Goal: Information Seeking & Learning: Learn about a topic

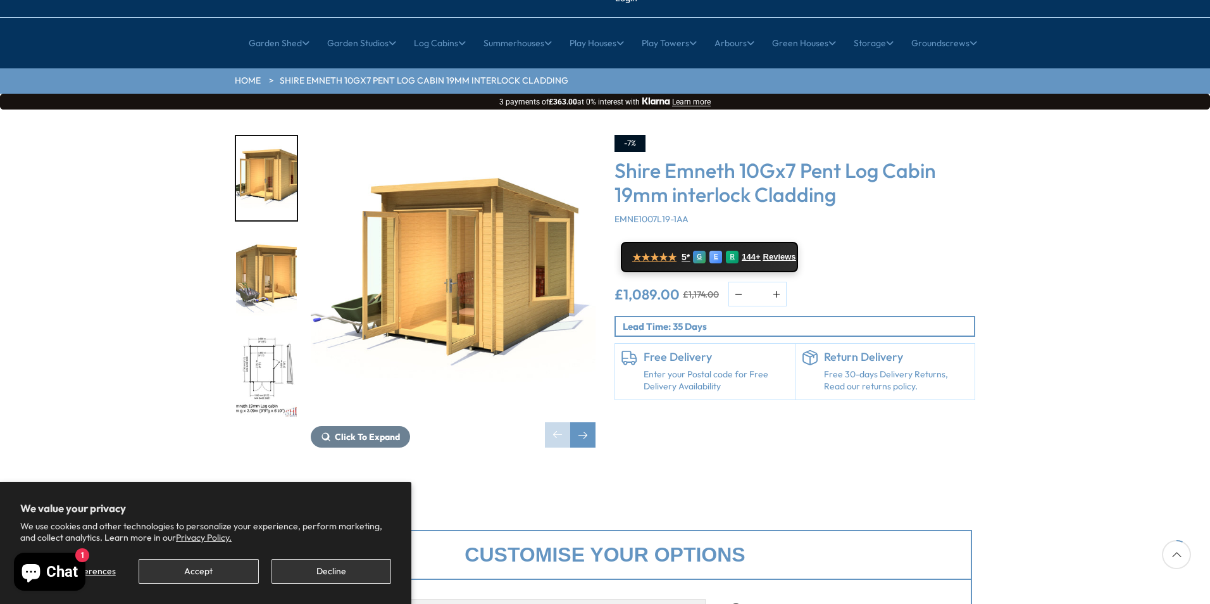
scroll to position [127, 0]
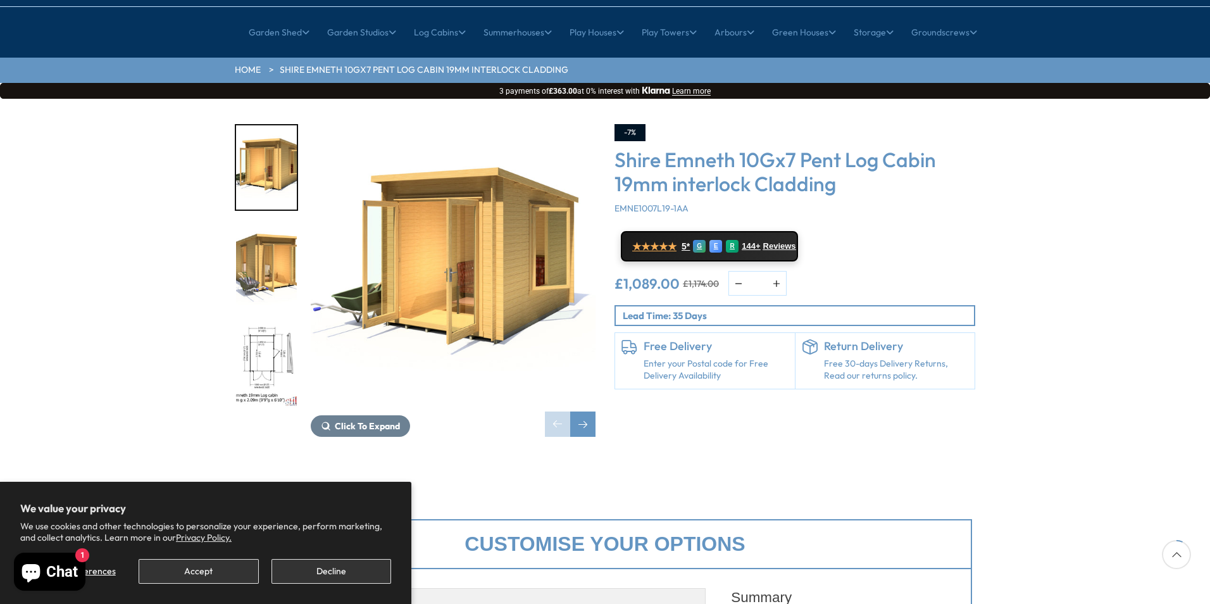
click at [263, 323] on img "3 / 12" at bounding box center [266, 365] width 61 height 84
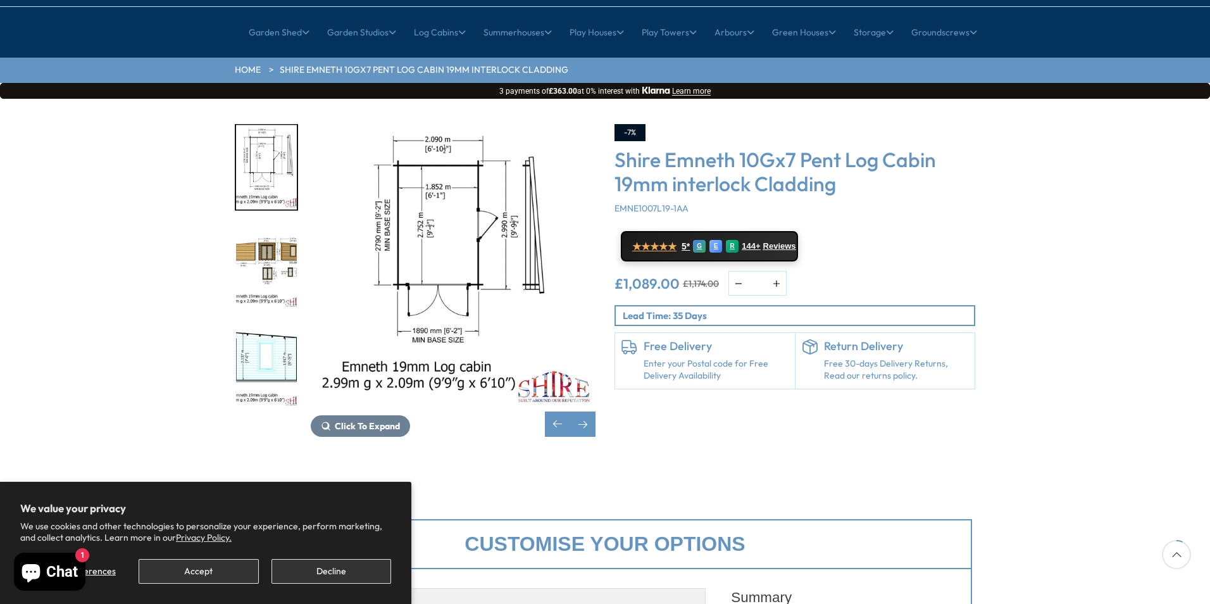
click at [259, 171] on div "3 / 12" at bounding box center [266, 167] width 63 height 87
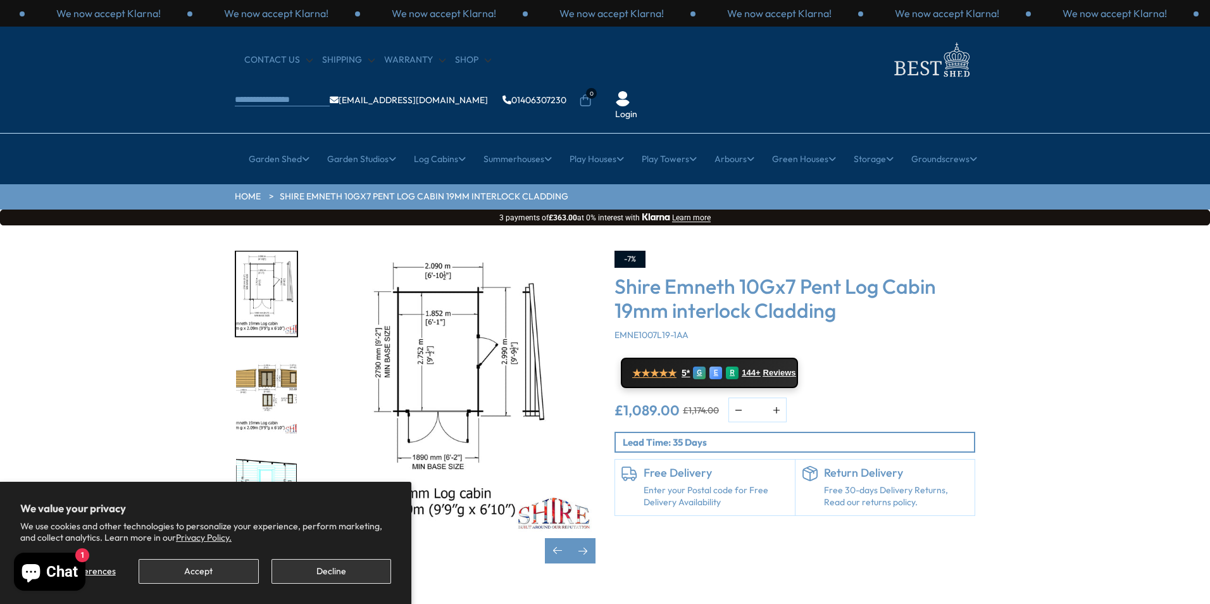
click at [266, 350] on div "4 / 12" at bounding box center [266, 393] width 63 height 87
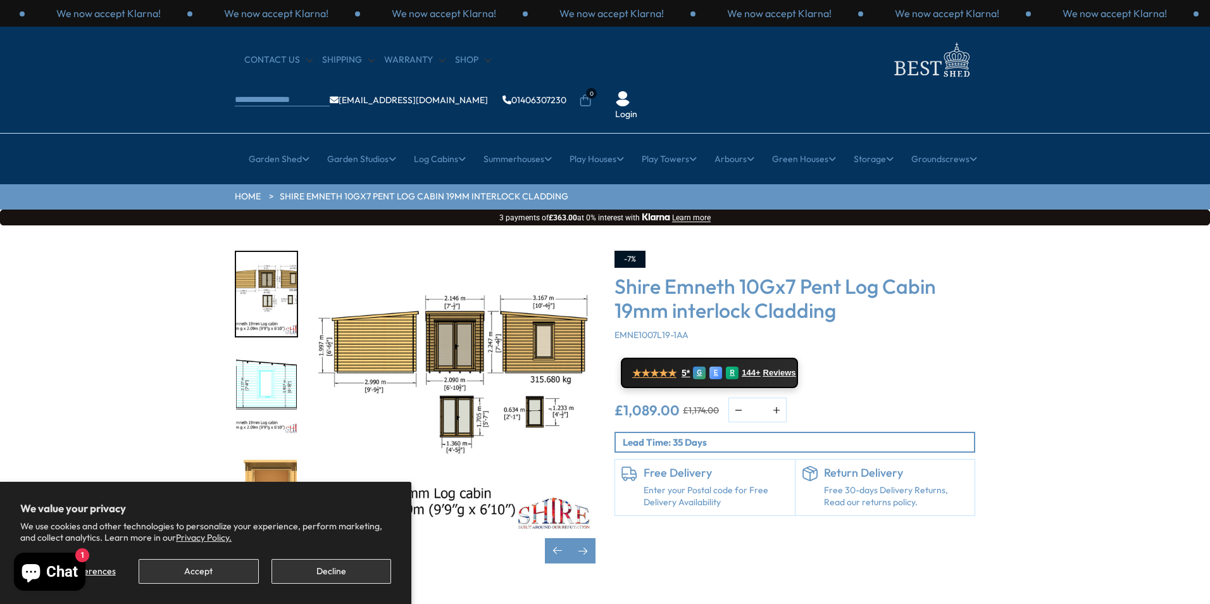
click at [261, 361] on img "5 / 12" at bounding box center [266, 393] width 61 height 84
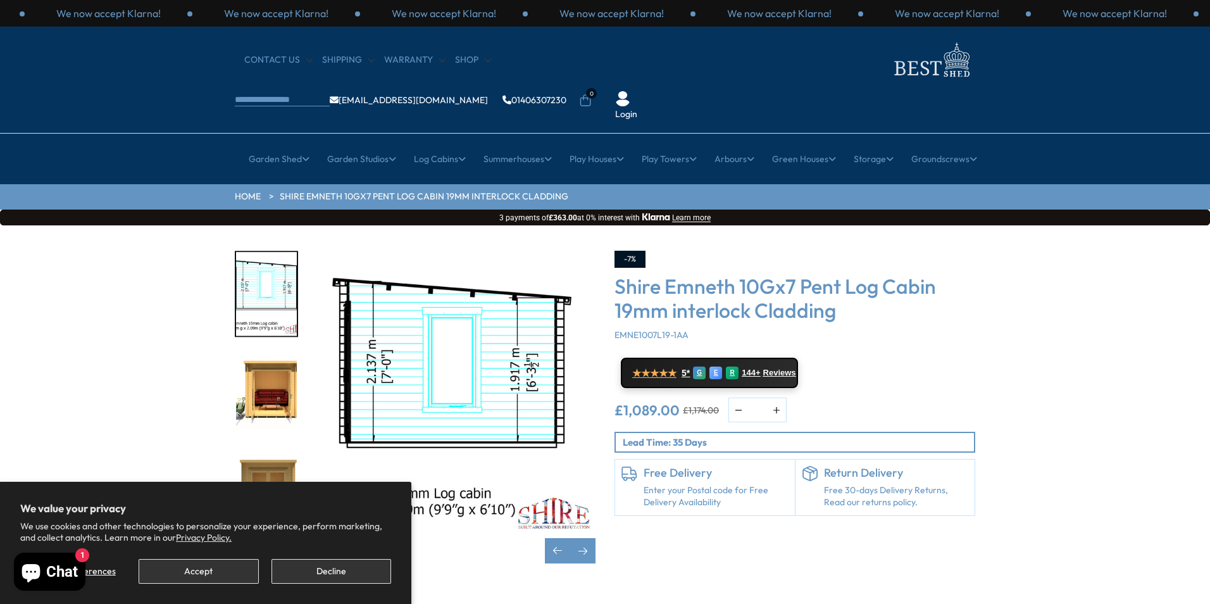
click at [263, 352] on img "6 / 12" at bounding box center [266, 393] width 61 height 84
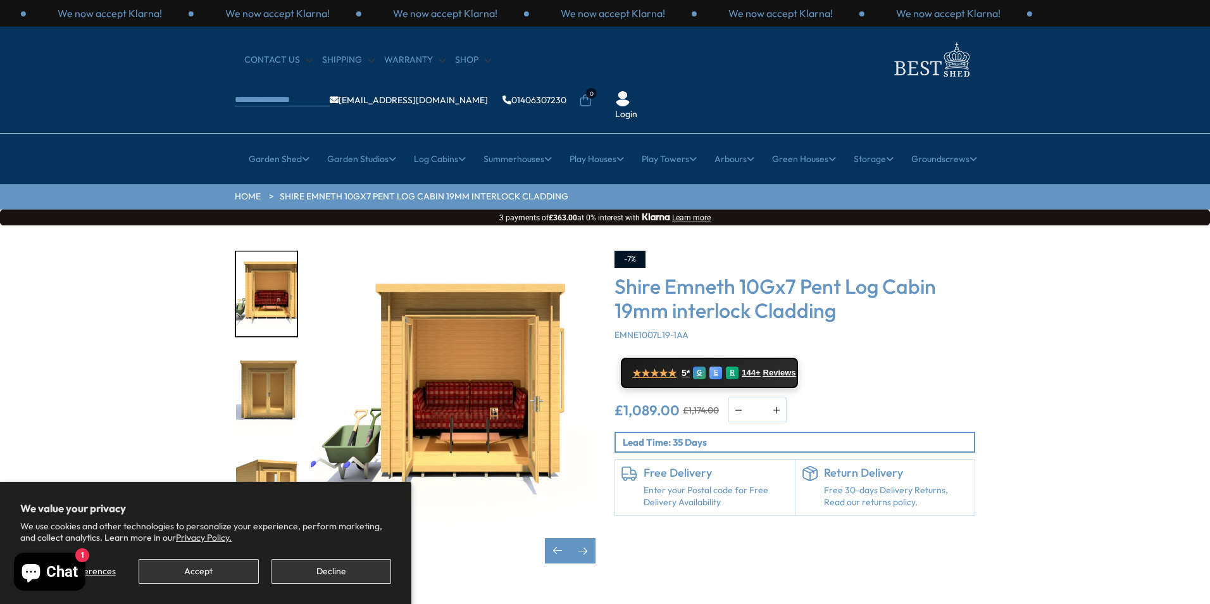
click at [258, 450] on img "8 / 12" at bounding box center [266, 492] width 61 height 84
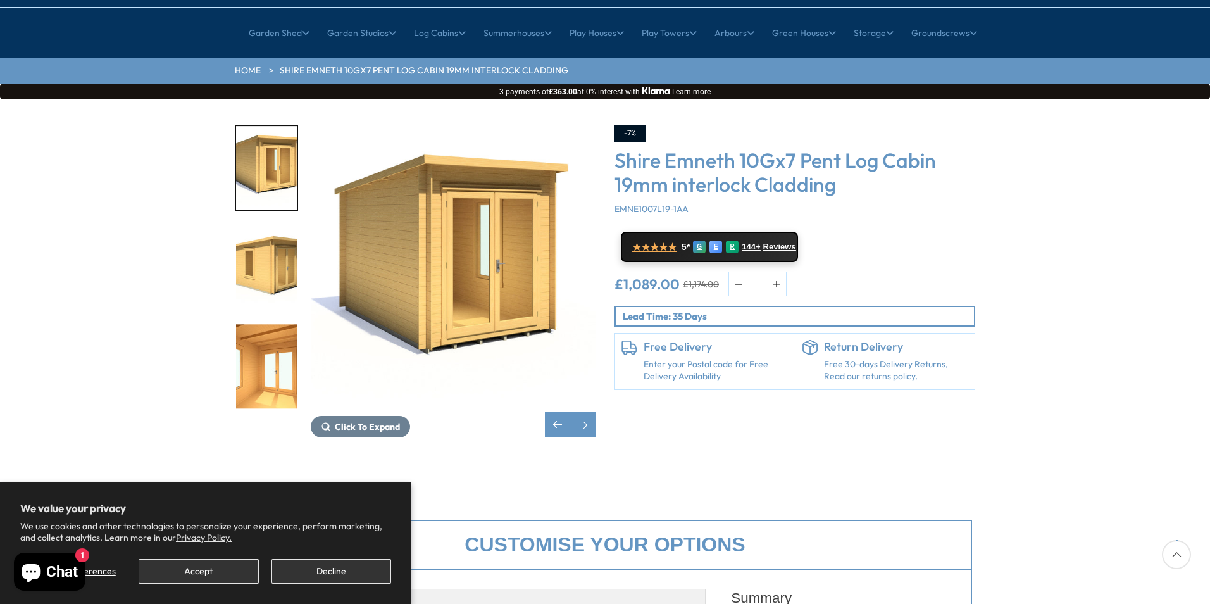
scroll to position [127, 0]
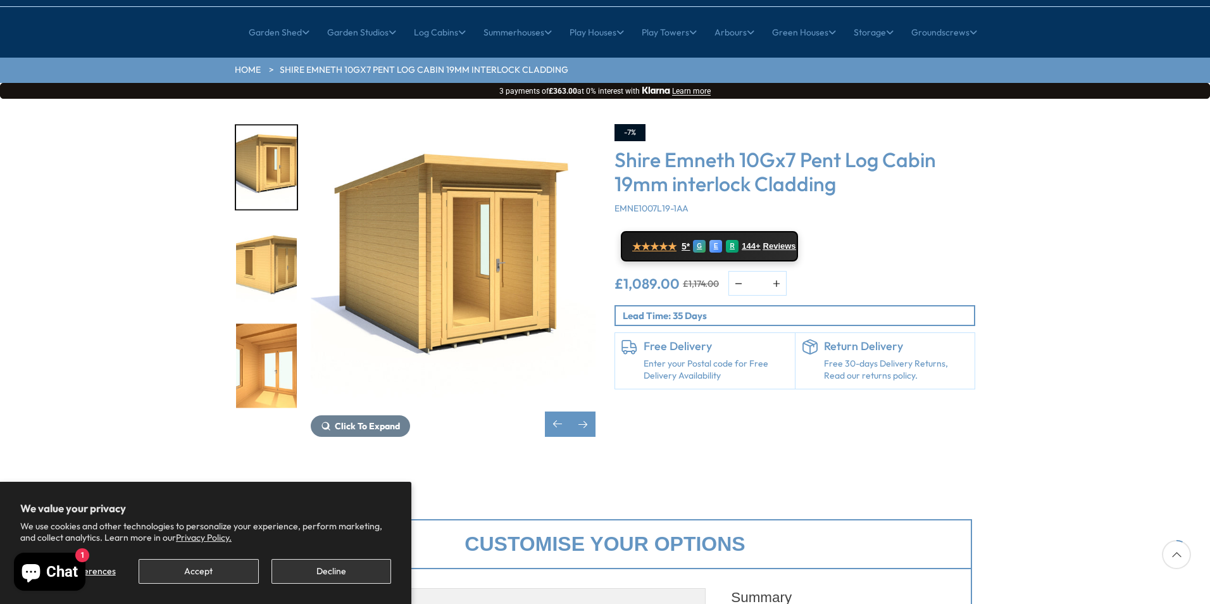
click at [285, 332] on img "10 / 12" at bounding box center [266, 365] width 61 height 84
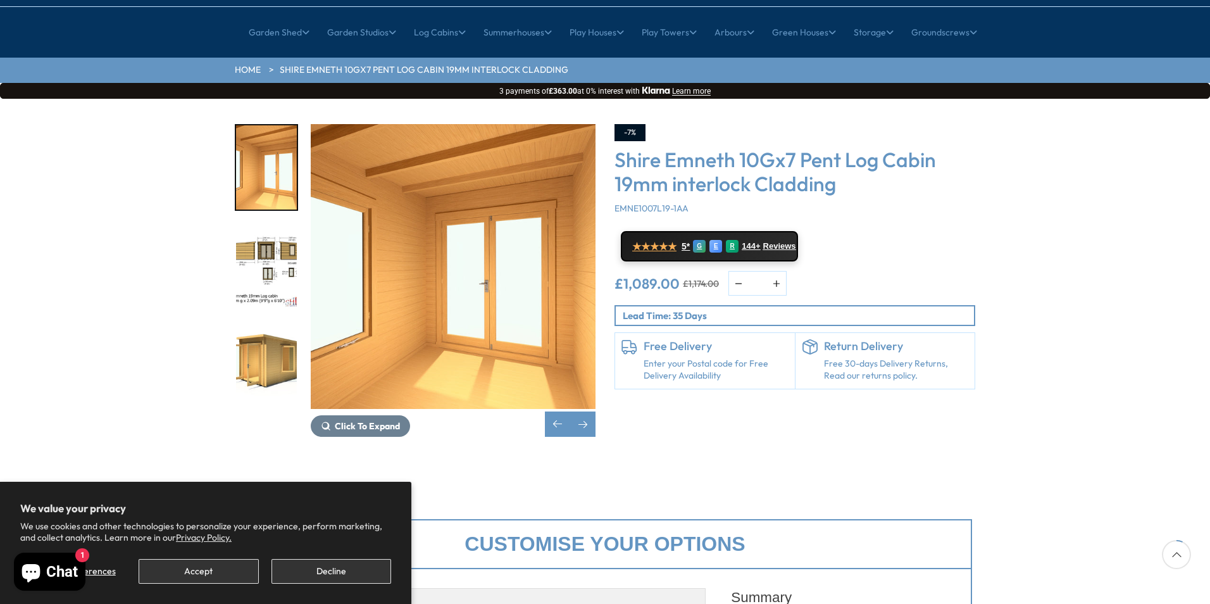
click at [283, 323] on img "12 / 12" at bounding box center [266, 365] width 61 height 84
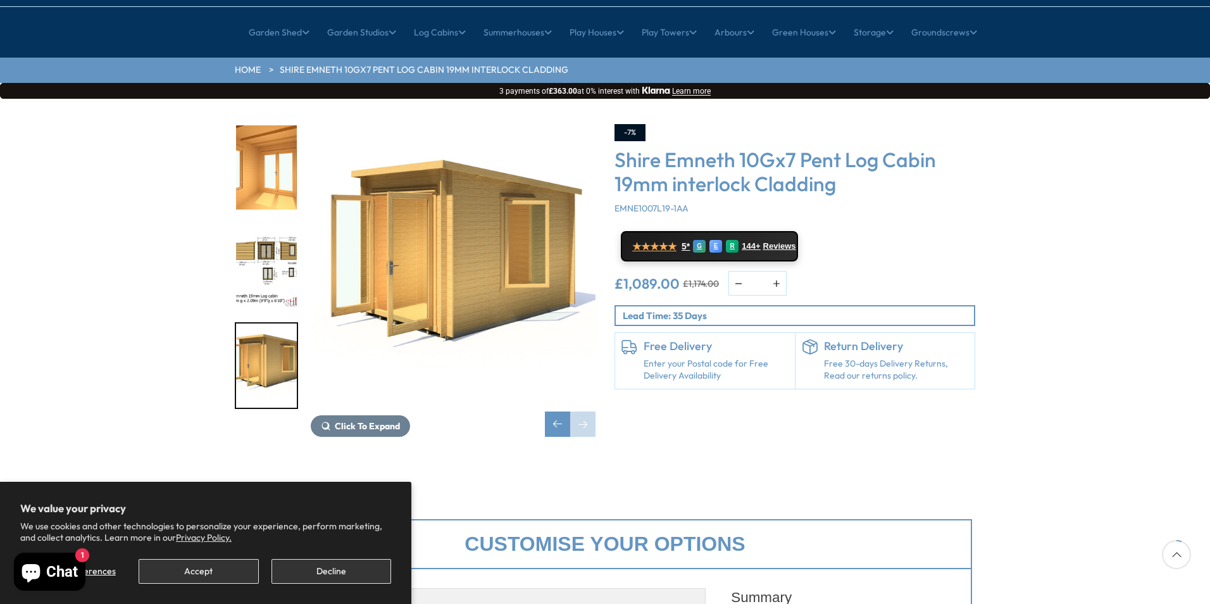
scroll to position [63, 0]
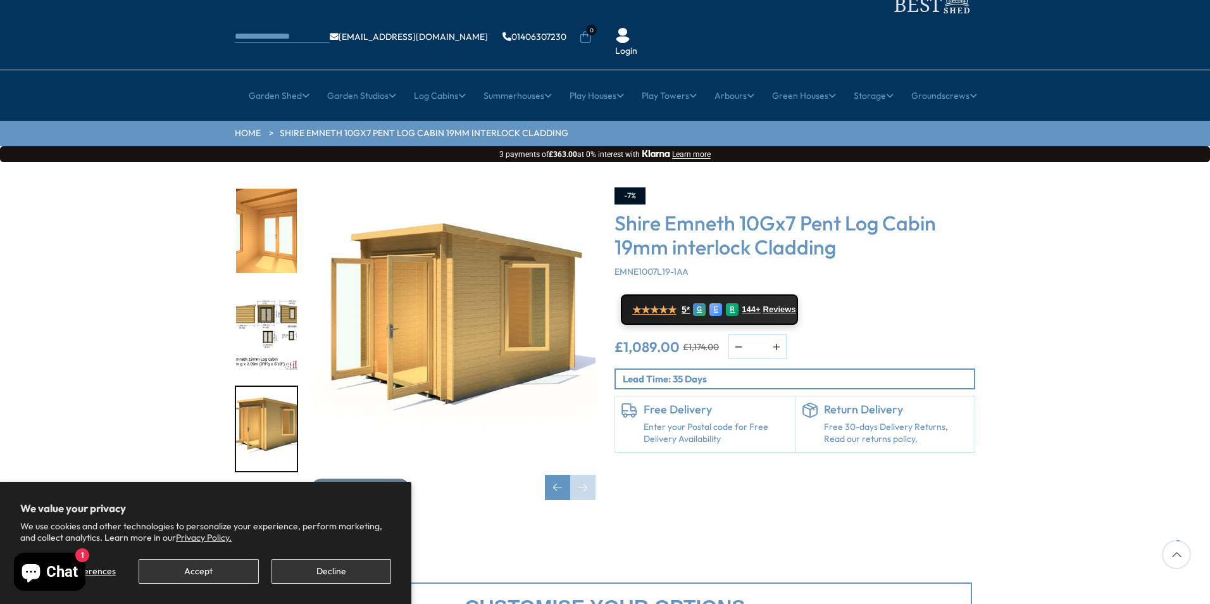
click at [267, 190] on img "10 / 12" at bounding box center [266, 231] width 61 height 84
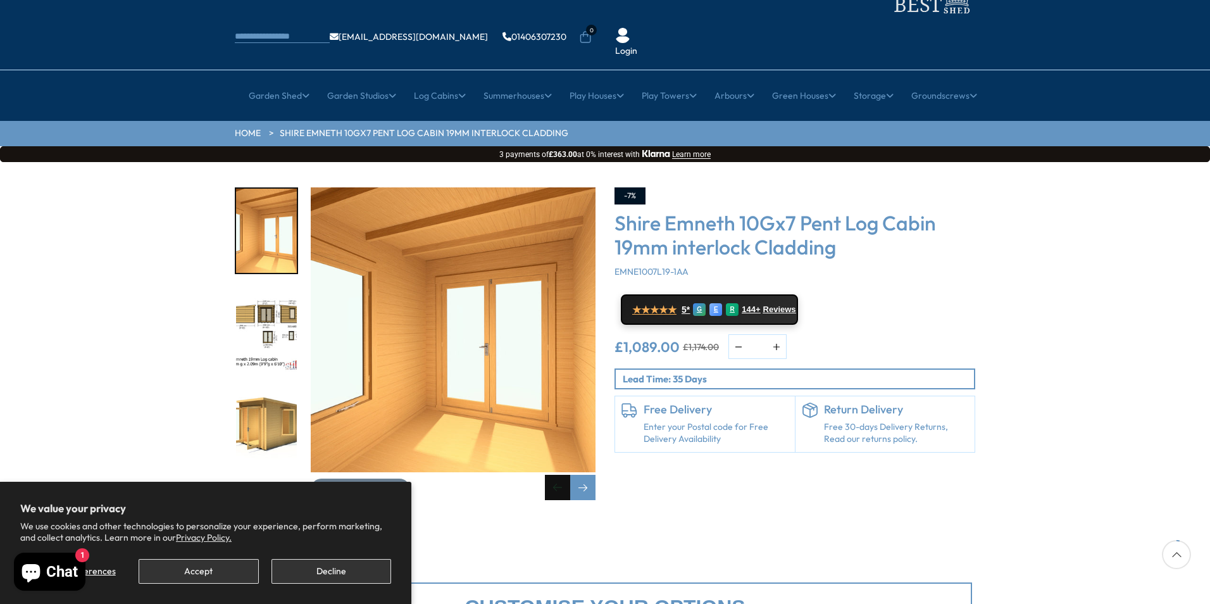
click at [560, 475] on div "Previous slide" at bounding box center [557, 487] width 25 height 25
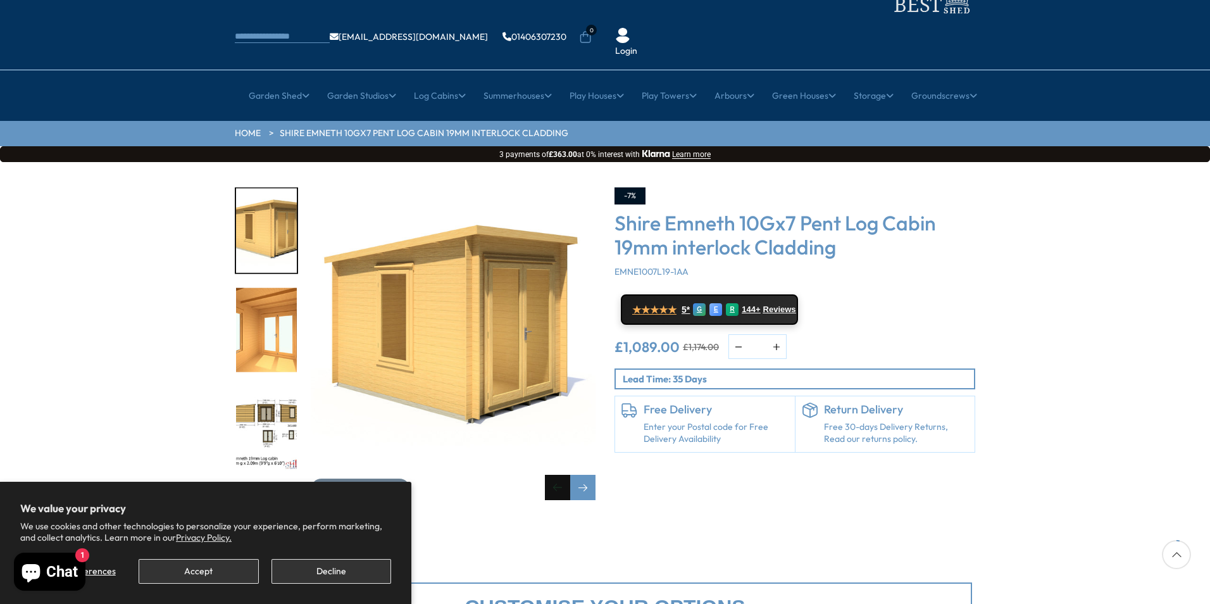
click at [560, 475] on div "Previous slide" at bounding box center [557, 487] width 25 height 25
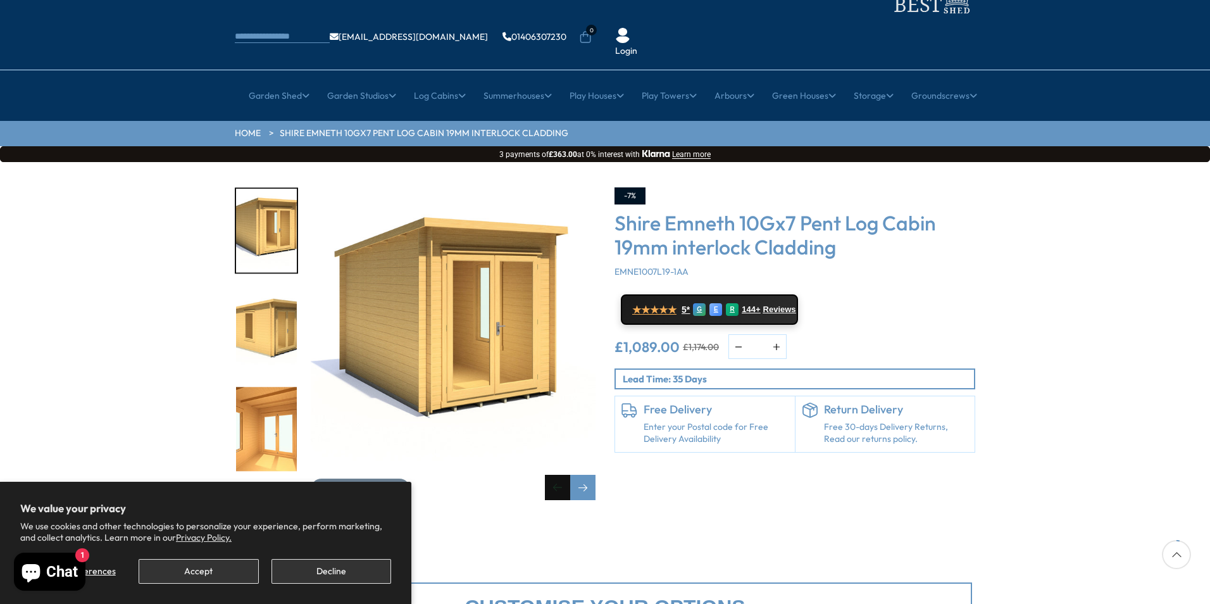
click at [560, 475] on div "Previous slide" at bounding box center [557, 487] width 25 height 25
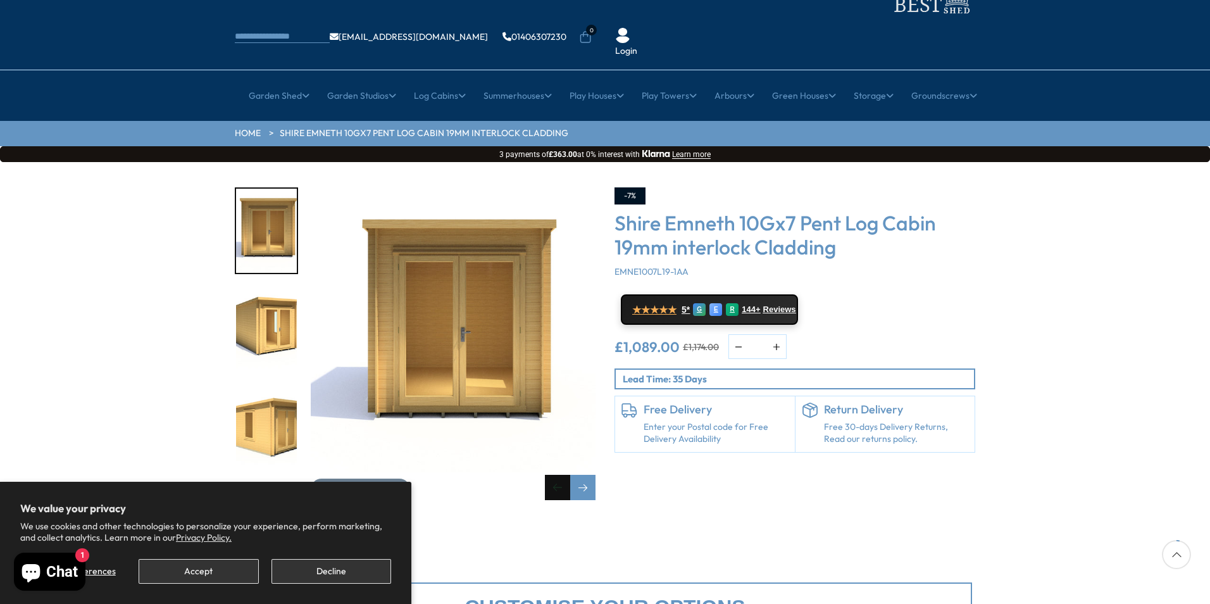
click at [560, 475] on div "Previous slide" at bounding box center [557, 487] width 25 height 25
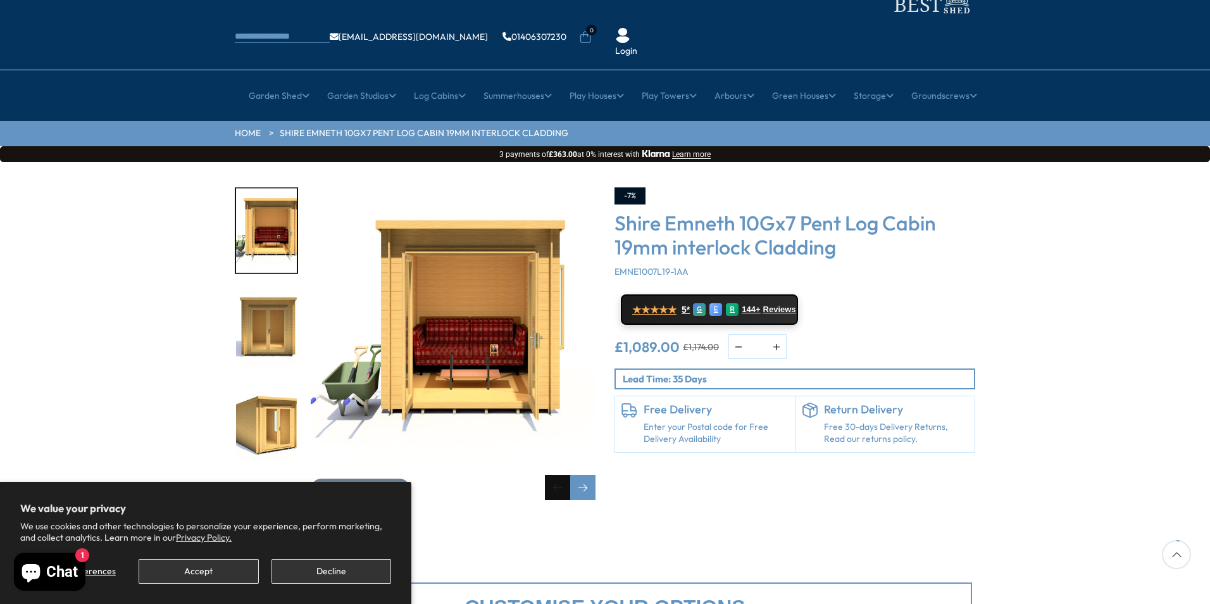
click at [560, 475] on div "Previous slide" at bounding box center [557, 487] width 25 height 25
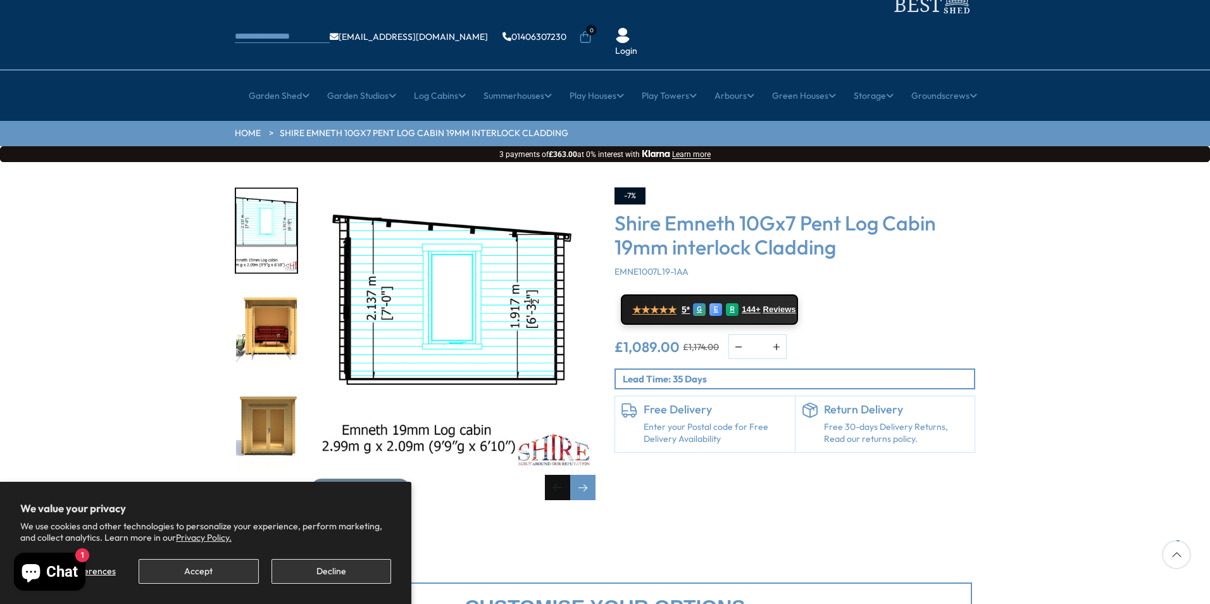
click at [560, 475] on div "Previous slide" at bounding box center [557, 487] width 25 height 25
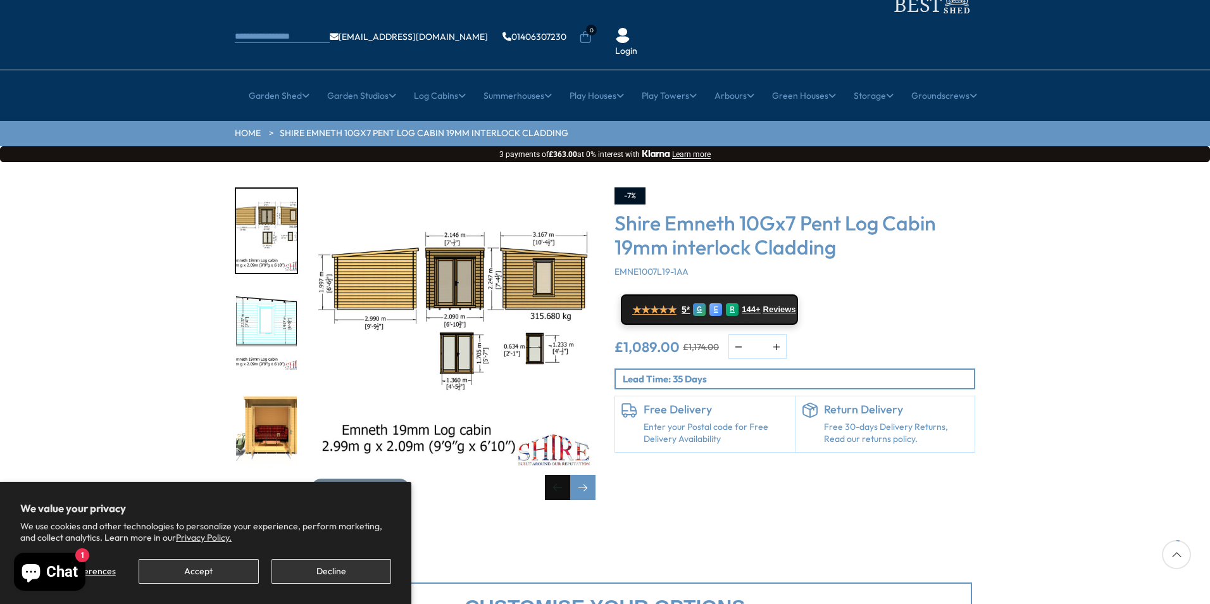
click at [560, 475] on div "Previous slide" at bounding box center [557, 487] width 25 height 25
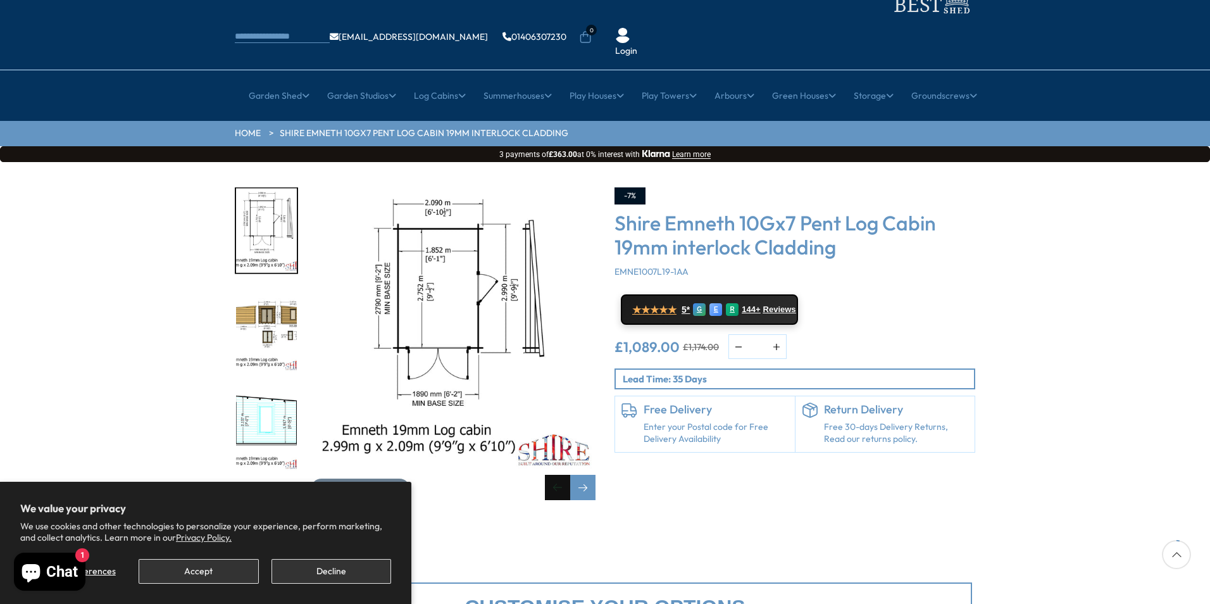
click at [560, 475] on div "Previous slide" at bounding box center [557, 487] width 25 height 25
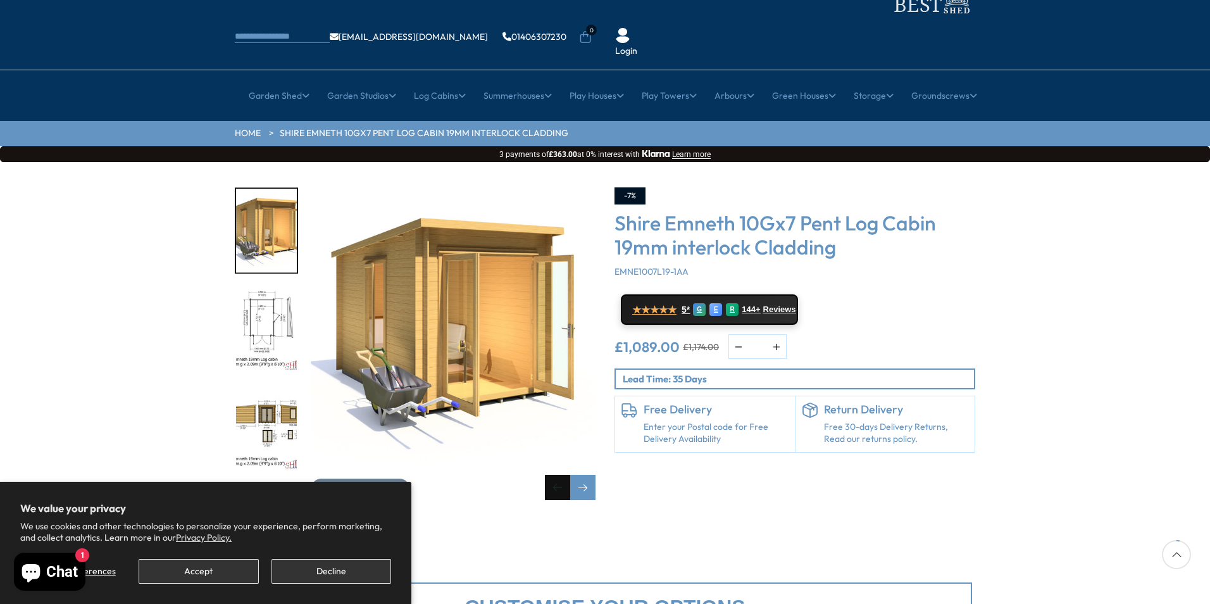
click at [560, 475] on div "Previous slide" at bounding box center [557, 487] width 25 height 25
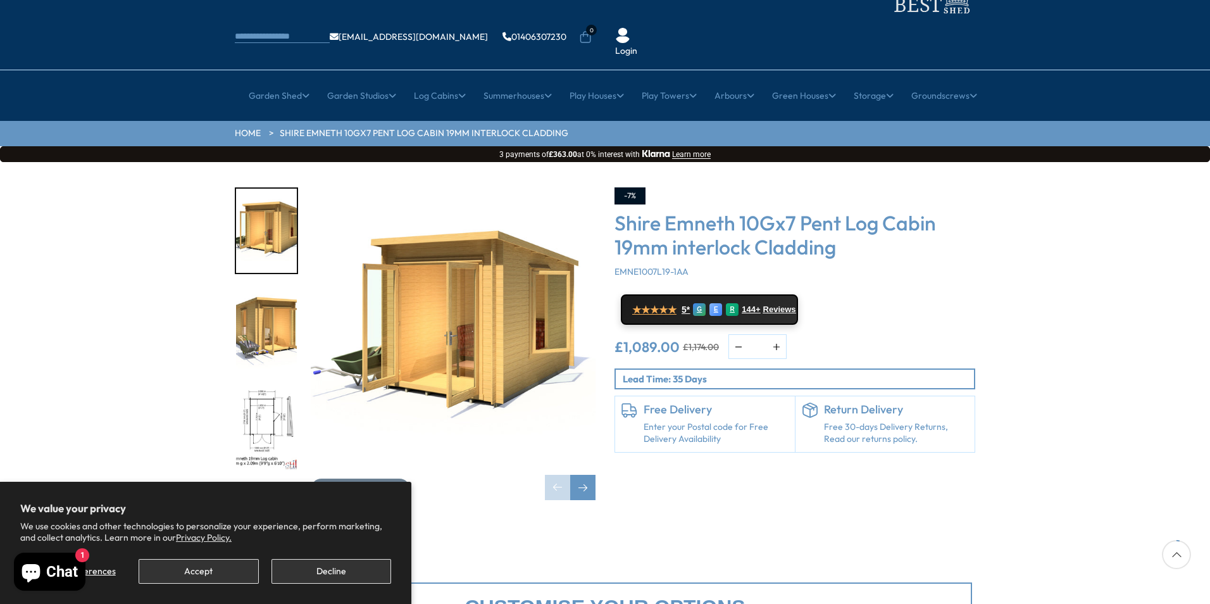
click at [261, 288] on img "2 / 12" at bounding box center [266, 330] width 61 height 84
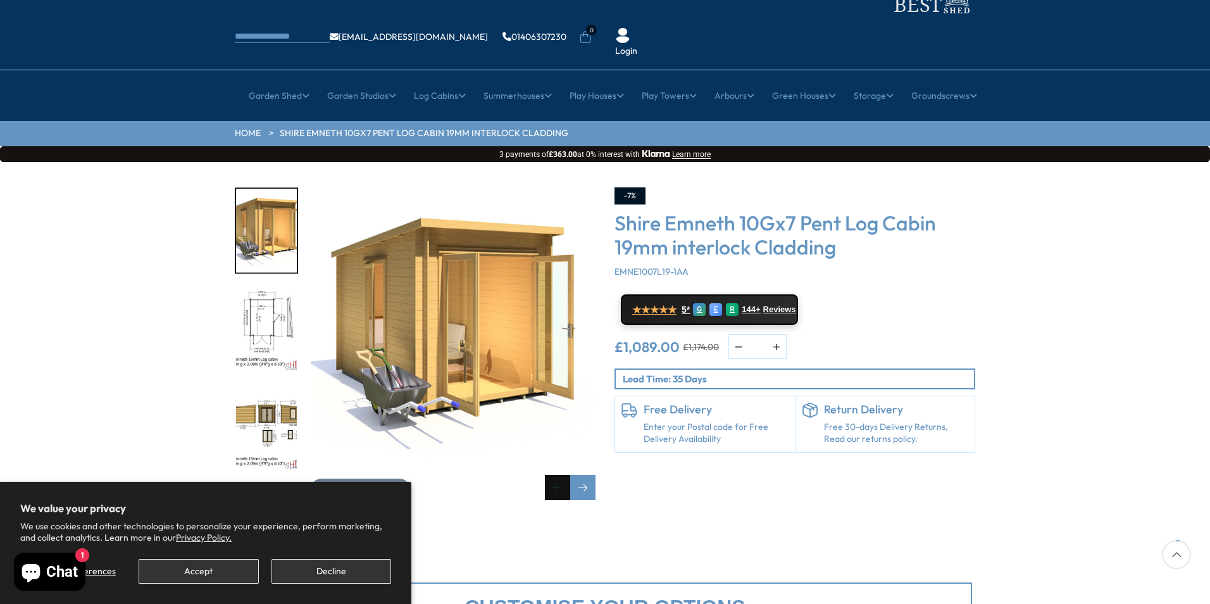
click at [551, 475] on div "Previous slide" at bounding box center [557, 487] width 25 height 25
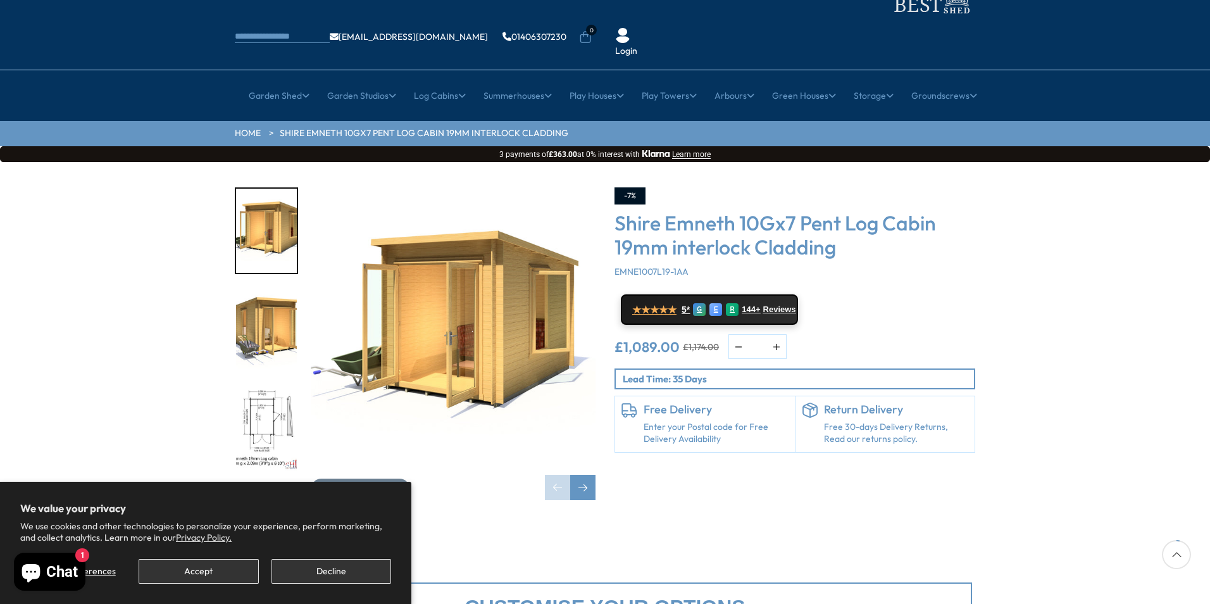
click at [268, 197] on img "1 / 12" at bounding box center [266, 231] width 61 height 84
drag, startPoint x: 361, startPoint y: 565, endPoint x: 515, endPoint y: 511, distance: 162.3
click at [361, 565] on button "Decline" at bounding box center [331, 571] width 120 height 25
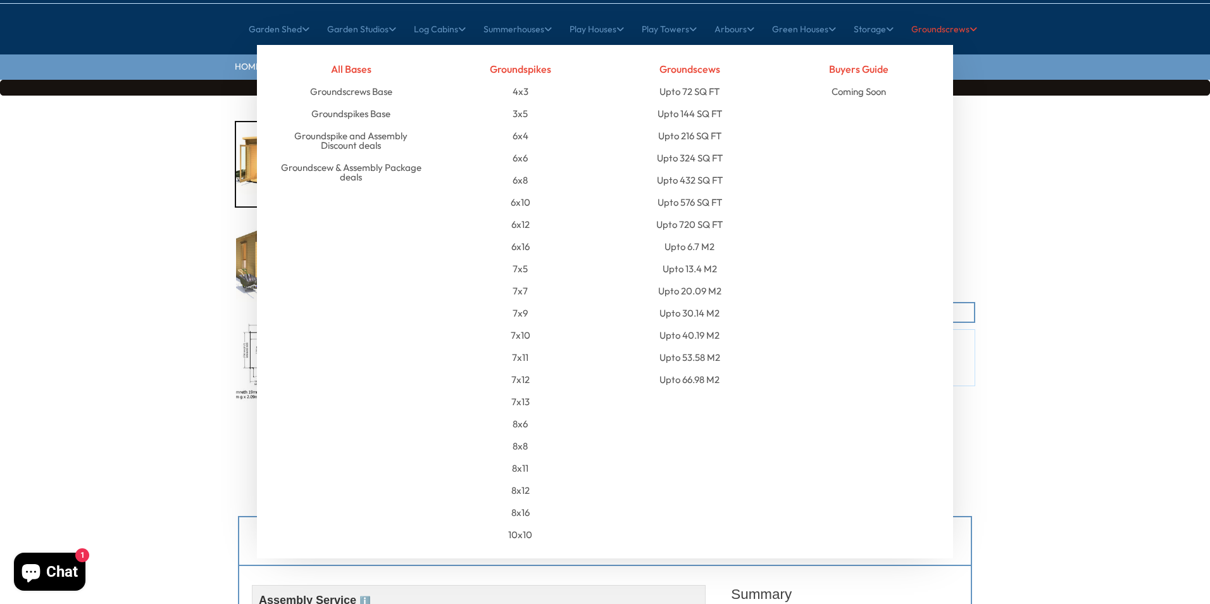
scroll to position [0, 0]
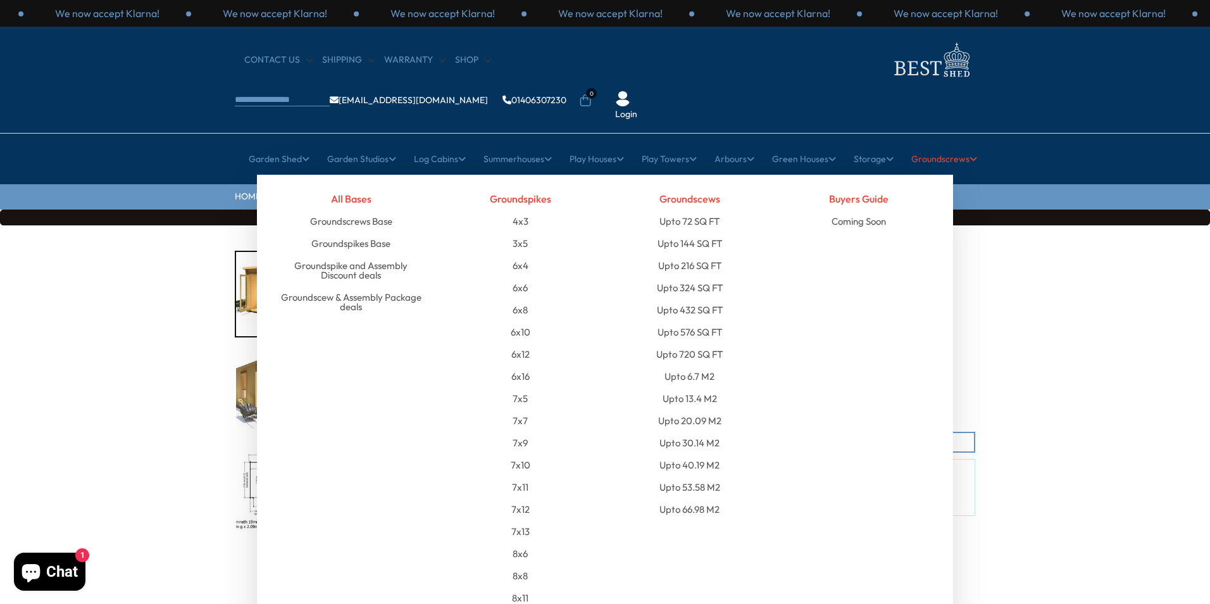
drag, startPoint x: 1056, startPoint y: 385, endPoint x: 978, endPoint y: 116, distance: 280.0
